Goal: Find specific page/section: Find specific page/section

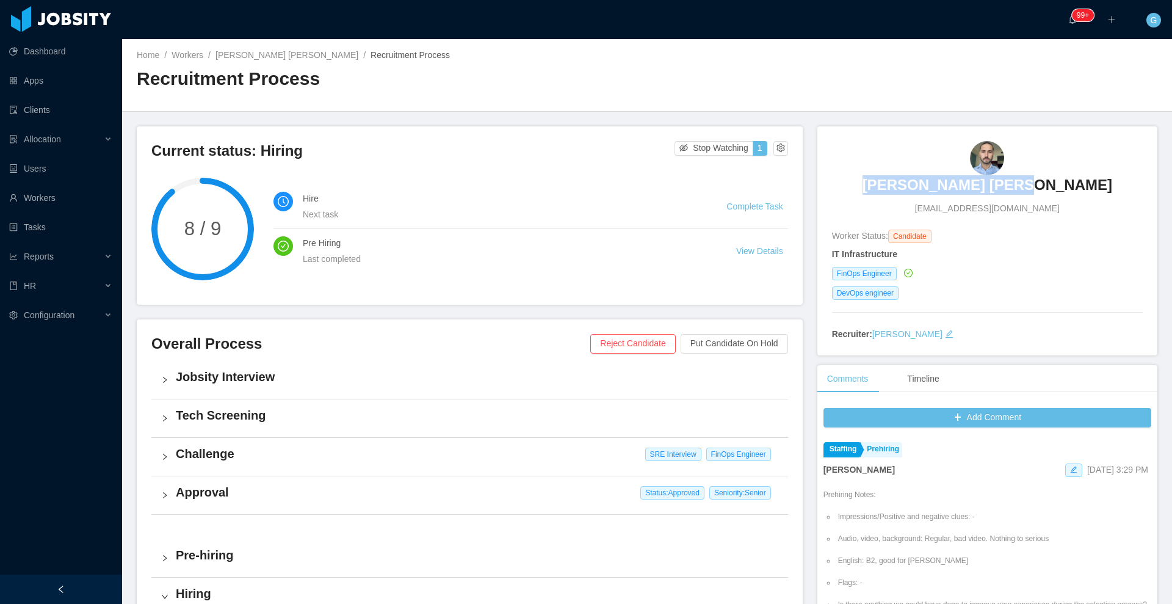
drag, startPoint x: 909, startPoint y: 189, endPoint x: 1041, endPoint y: 186, distance: 131.9
click at [1041, 186] on div "Joao Vitor Oliveira jvitoroliv@gmail.com" at bounding box center [987, 178] width 311 height 74
copy h3 "Joao Vitor Oliveira"
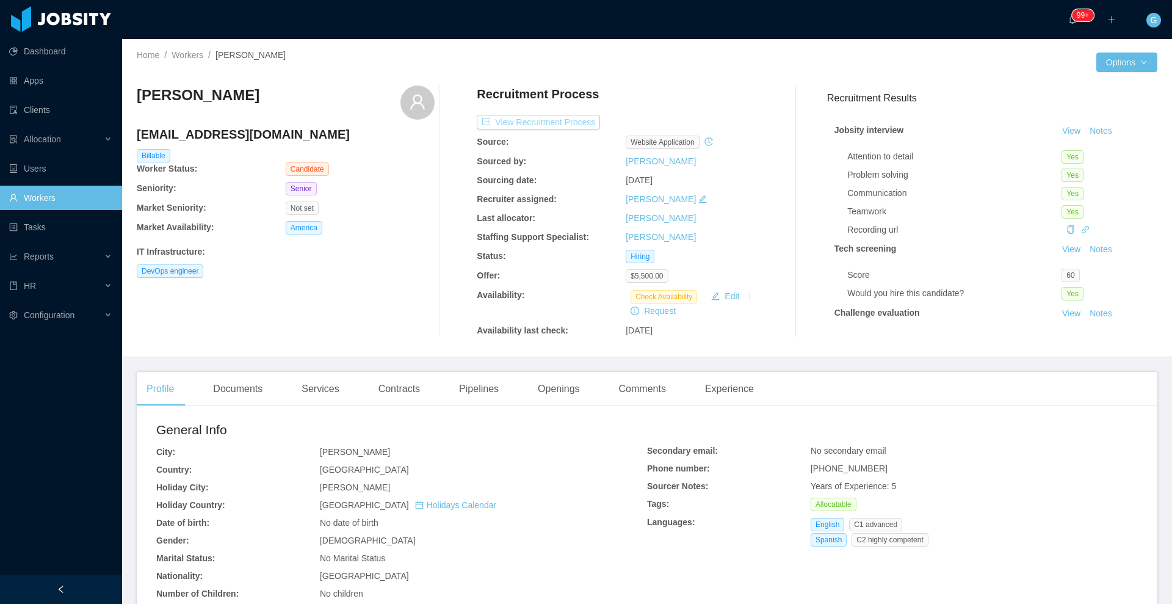
click at [514, 123] on button "View Recruitment Process" at bounding box center [538, 122] width 123 height 15
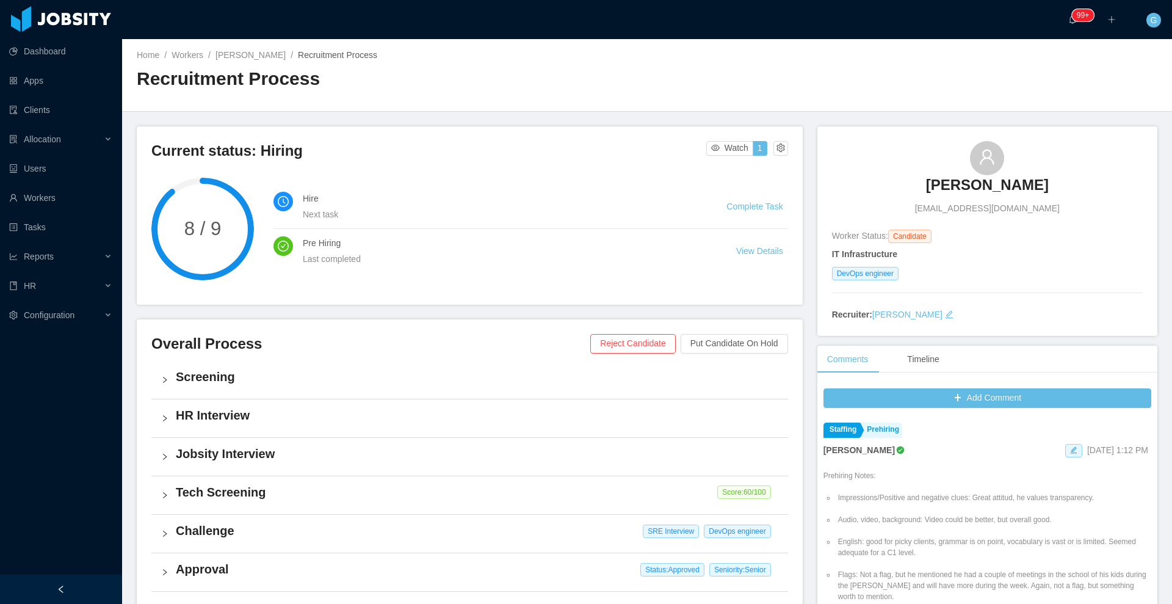
drag, startPoint x: 900, startPoint y: 179, endPoint x: 1111, endPoint y: 184, distance: 211.3
click at [1111, 184] on div "Leonardo Rodriguez lrodriguez0715@gmail.com" at bounding box center [987, 178] width 311 height 74
copy h3 "Leonardo Rodriguez"
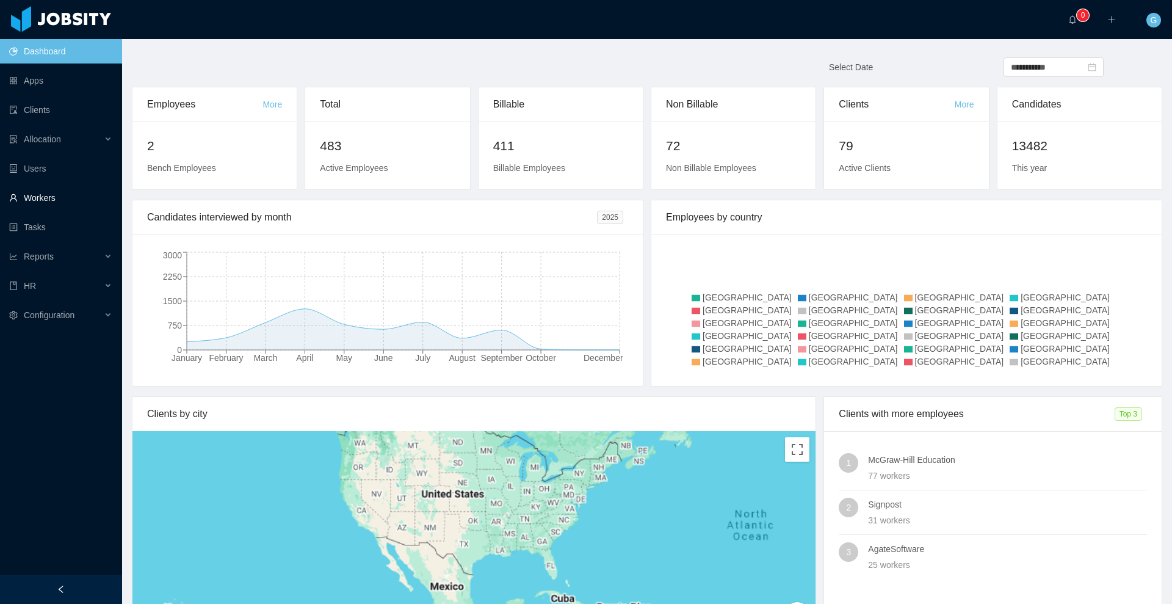
click at [43, 200] on link "Workers" at bounding box center [60, 198] width 103 height 24
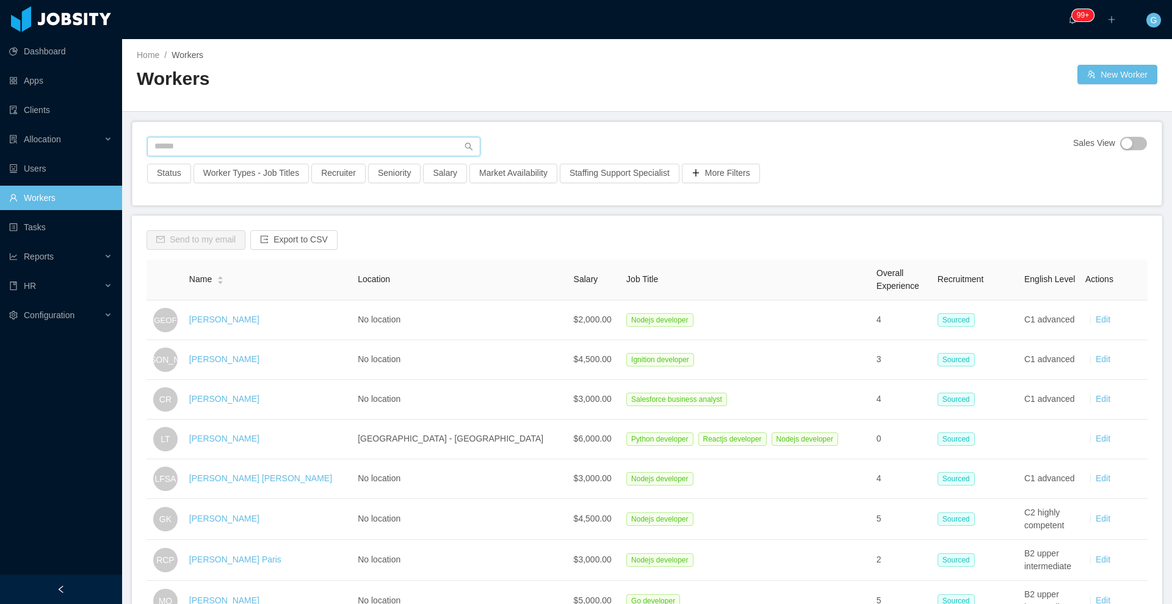
click at [175, 145] on input "text" at bounding box center [313, 147] width 333 height 20
type input "*"
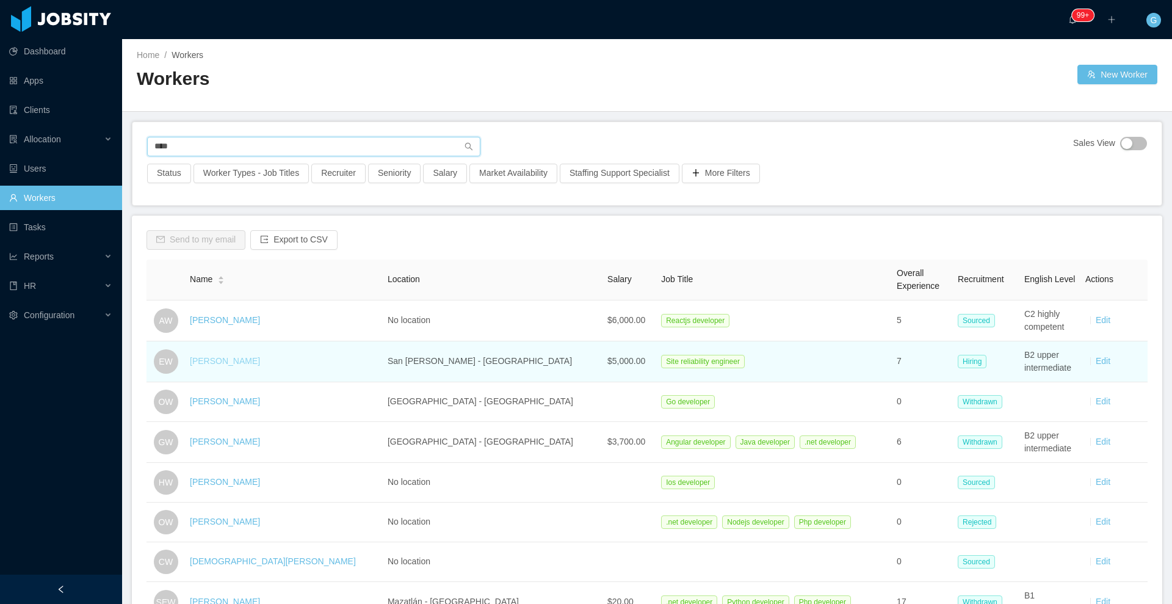
type input "****"
click at [217, 361] on link "[PERSON_NAME]" at bounding box center [225, 361] width 70 height 10
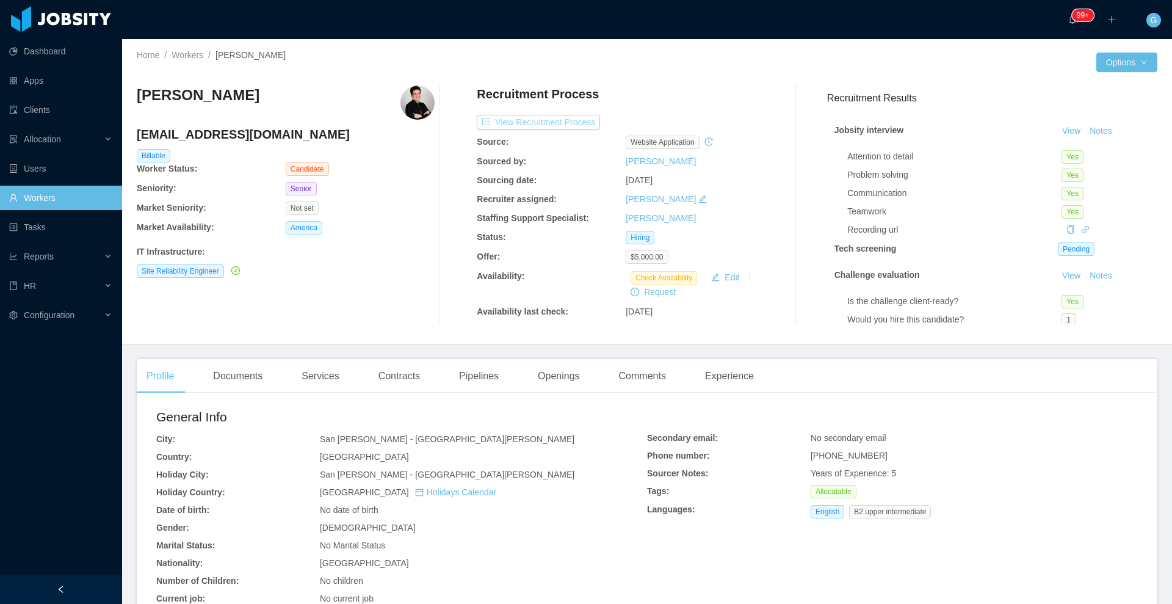
click at [499, 116] on button "View Recruitment Process" at bounding box center [538, 122] width 123 height 15
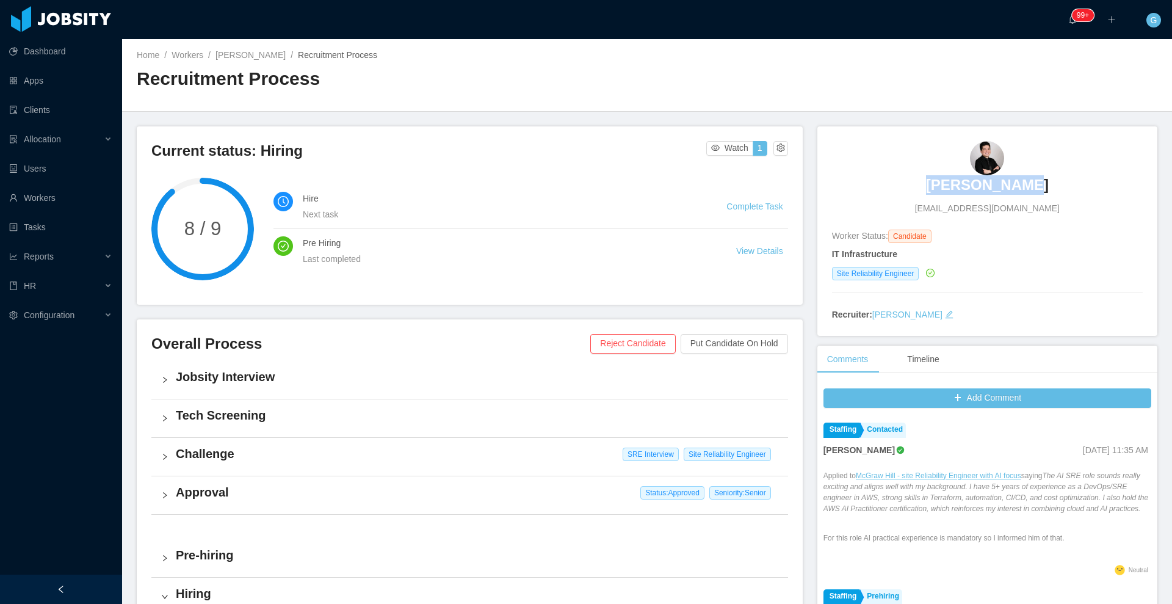
drag, startPoint x: 918, startPoint y: 195, endPoint x: 1039, endPoint y: 195, distance: 120.9
click at [1039, 195] on div "Emanuel Wong emanuwong@hotmail.com" at bounding box center [987, 178] width 311 height 74
copy h3 "[PERSON_NAME]"
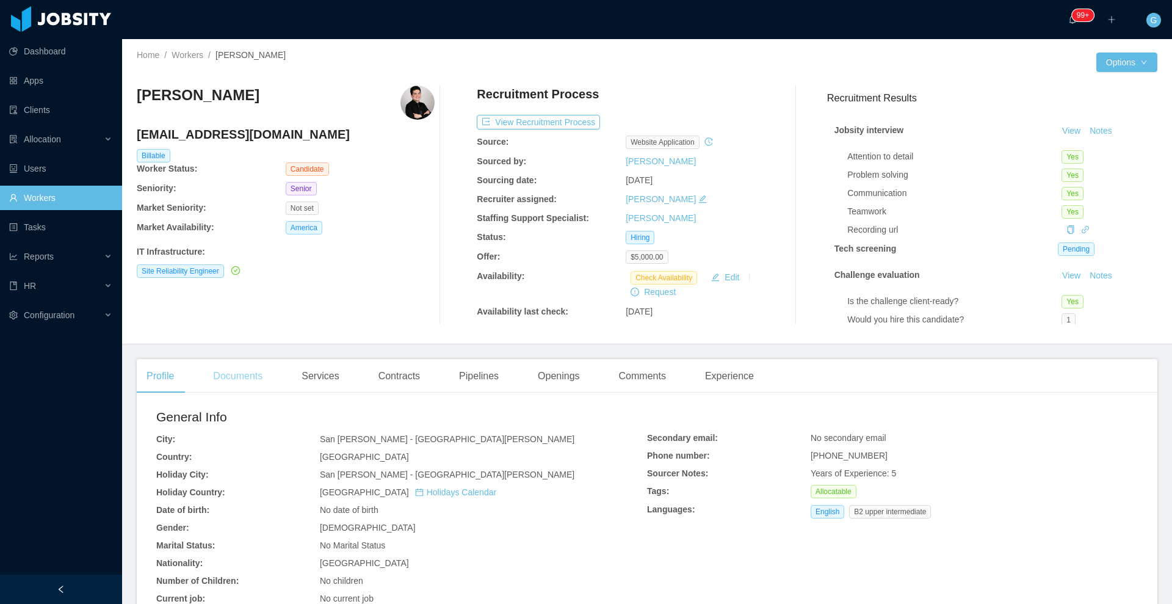
click at [226, 369] on div "Documents" at bounding box center [237, 376] width 69 height 34
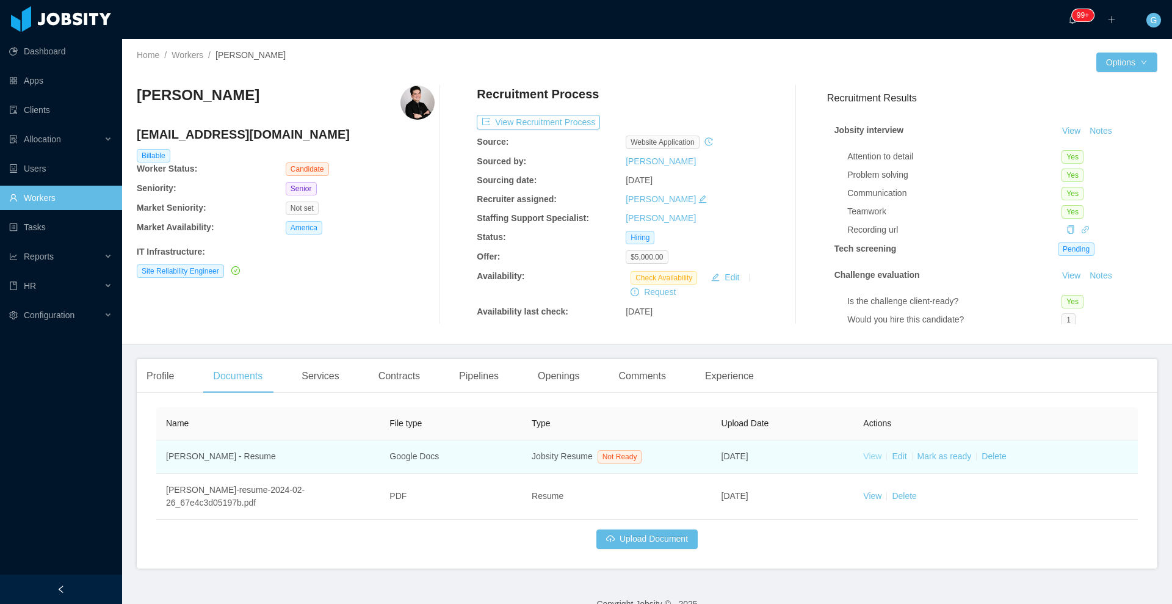
click at [863, 451] on link "View" at bounding box center [872, 456] width 18 height 10
